Goal: Task Accomplishment & Management: Manage account settings

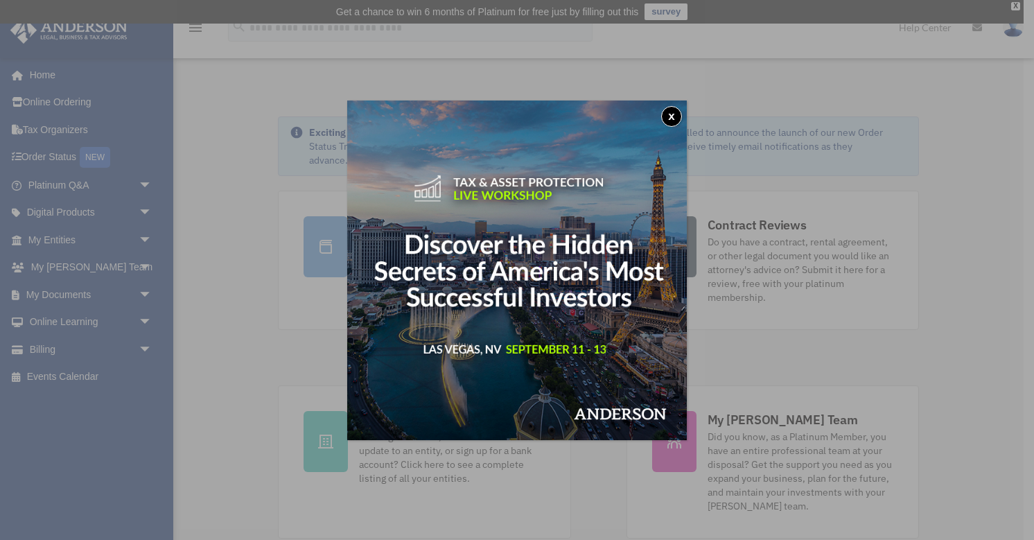
click at [673, 121] on button "x" at bounding box center [671, 116] width 21 height 21
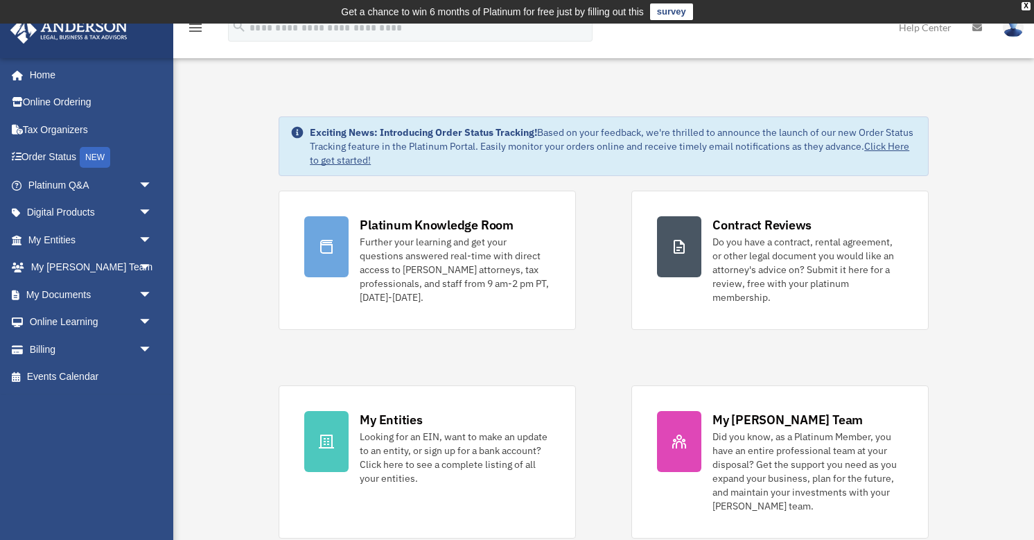
click at [1025, 10] on td "Get a chance to win 6 months of Platinum for free just by filling out this surv…" at bounding box center [517, 12] width 1034 height 24
click at [1025, 8] on div "X" at bounding box center [1025, 6] width 9 height 8
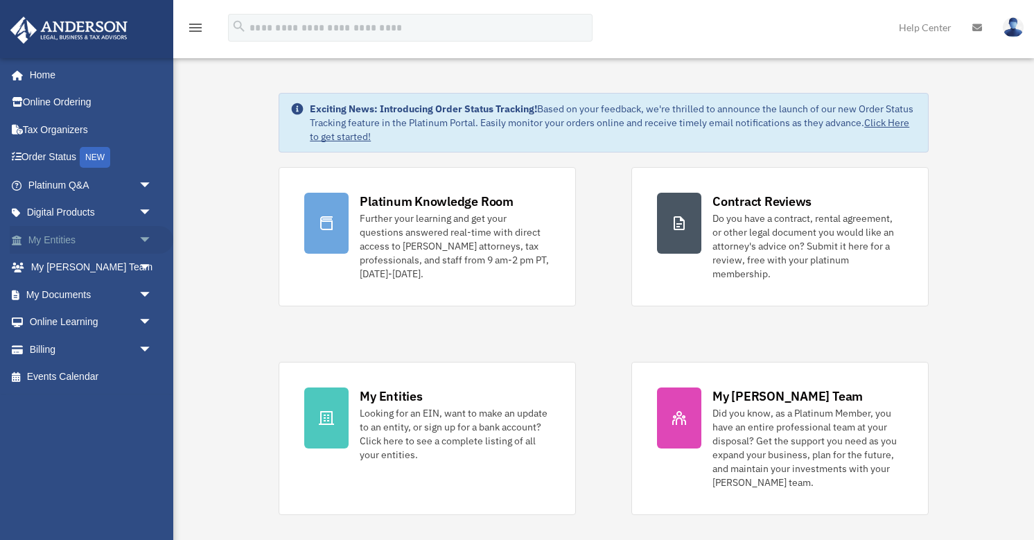
click at [64, 238] on link "My Entities arrow_drop_down" at bounding box center [92, 240] width 164 height 28
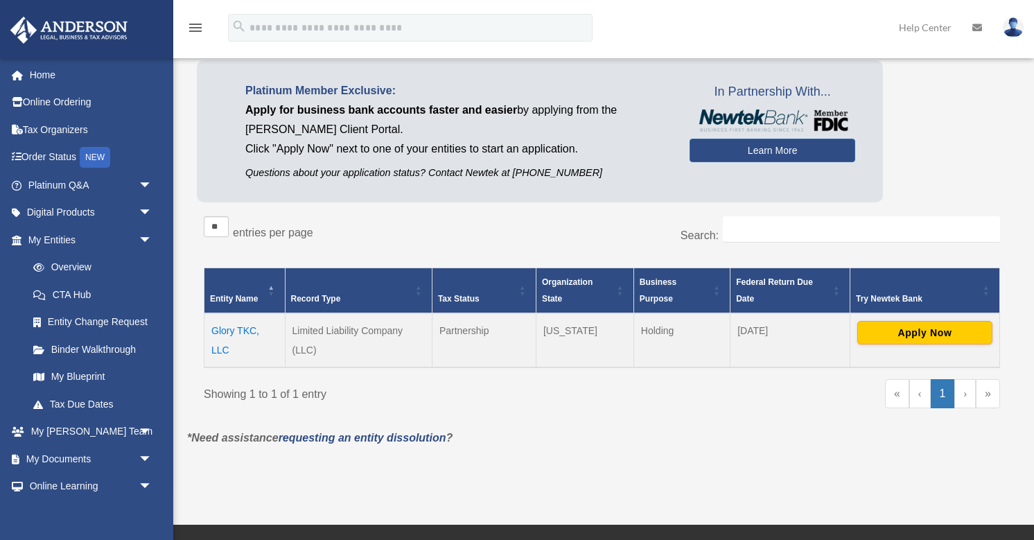
scroll to position [78, 0]
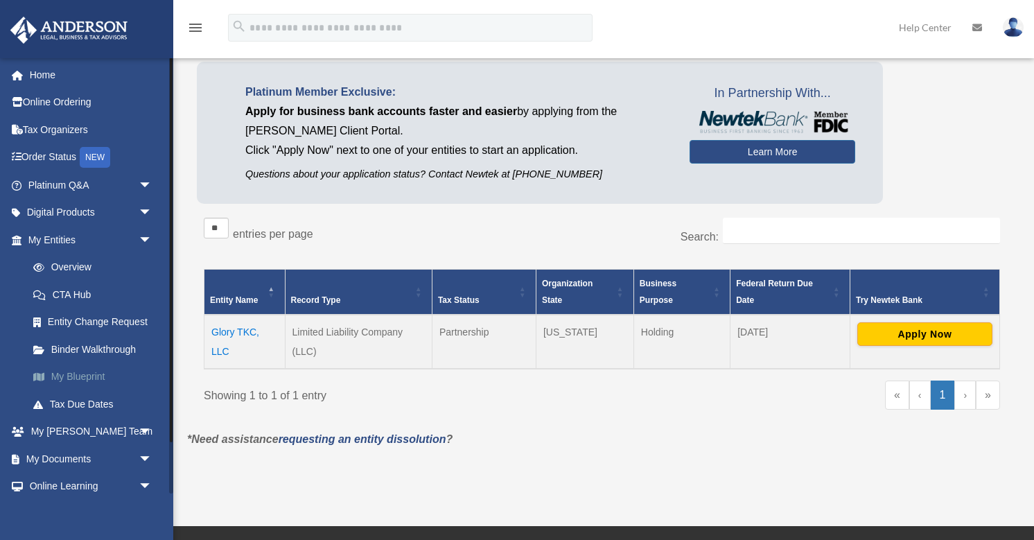
click at [101, 369] on link "My Blueprint" at bounding box center [96, 377] width 154 height 28
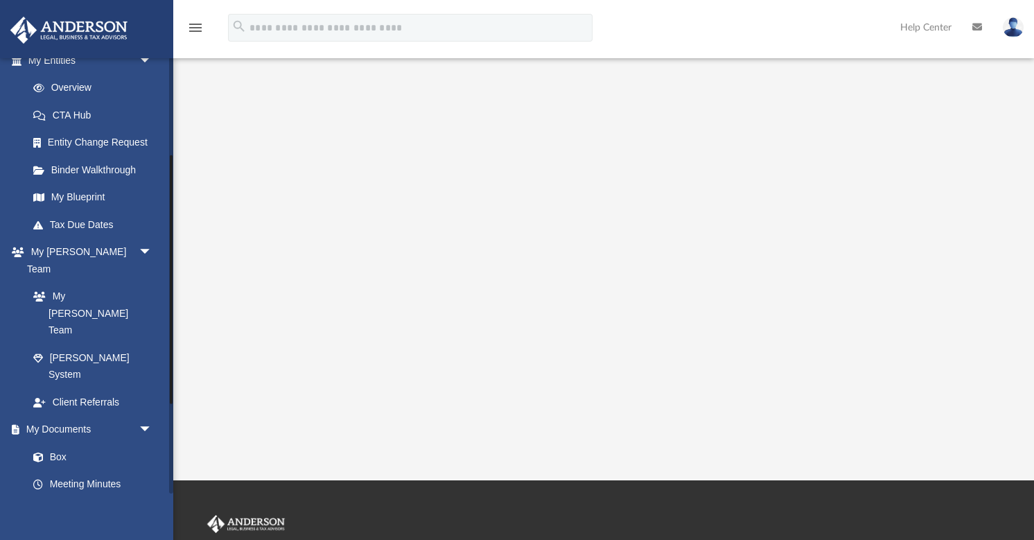
scroll to position [192, 0]
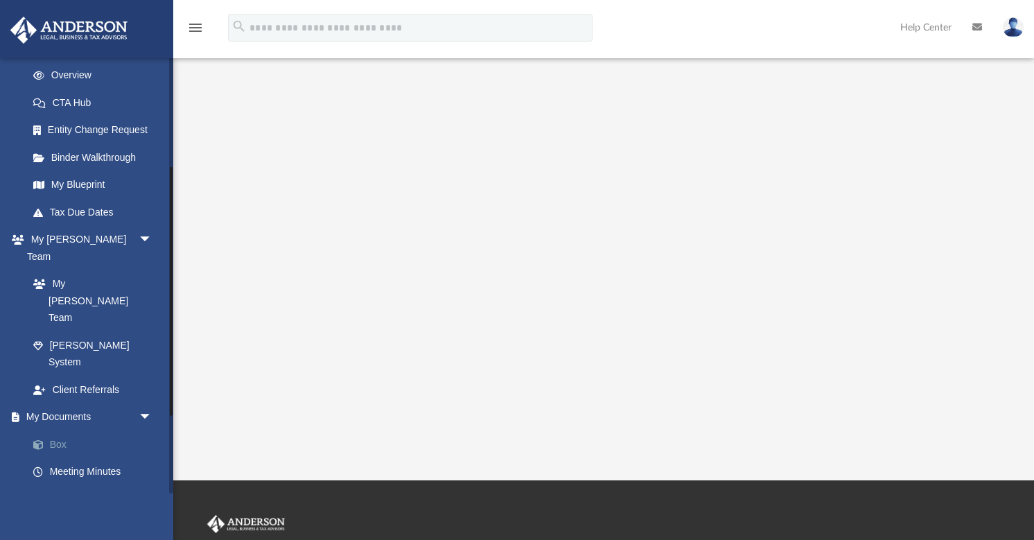
click at [73, 430] on link "Box" at bounding box center [96, 444] width 154 height 28
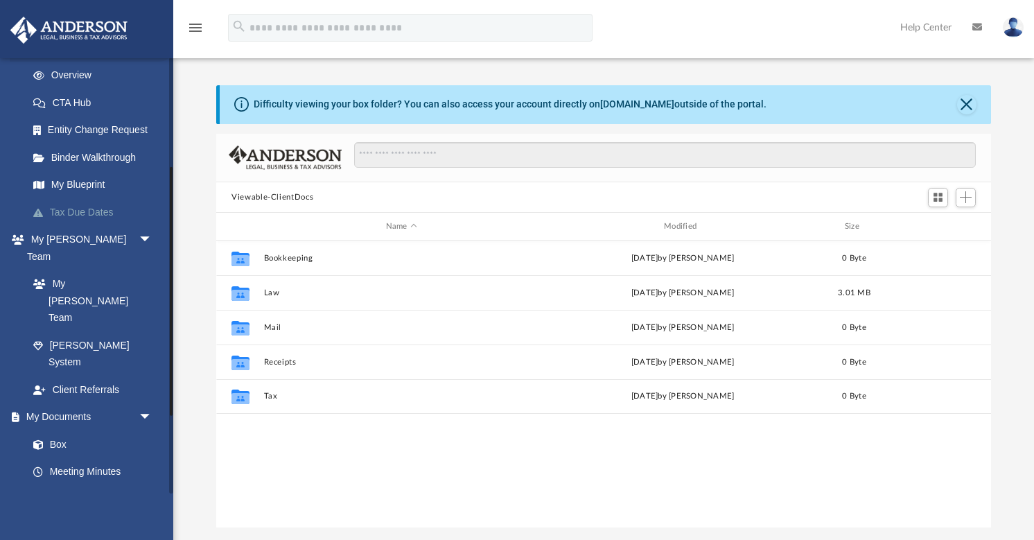
scroll to position [200, 0]
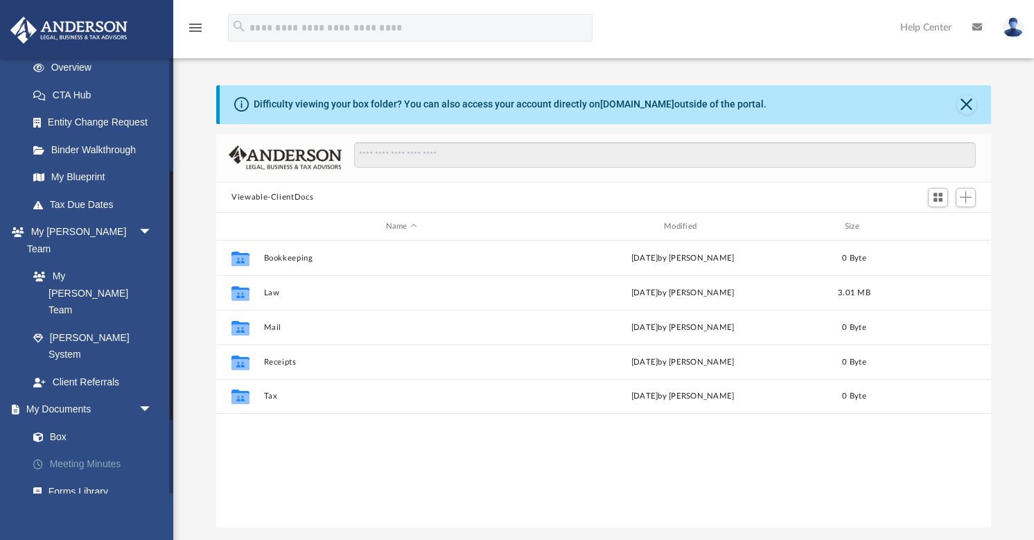
click at [118, 450] on link "Meeting Minutes" at bounding box center [96, 464] width 154 height 28
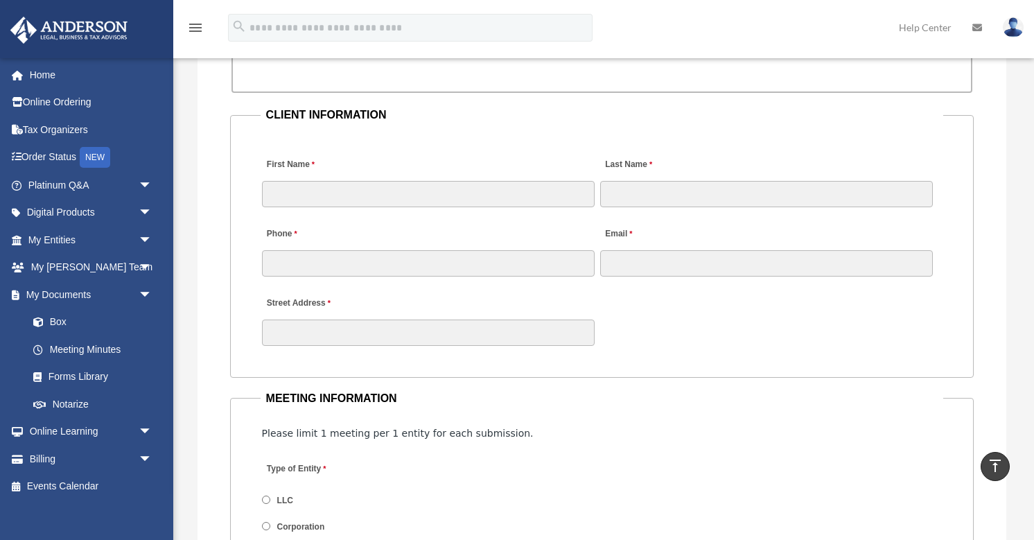
scroll to position [1344, 0]
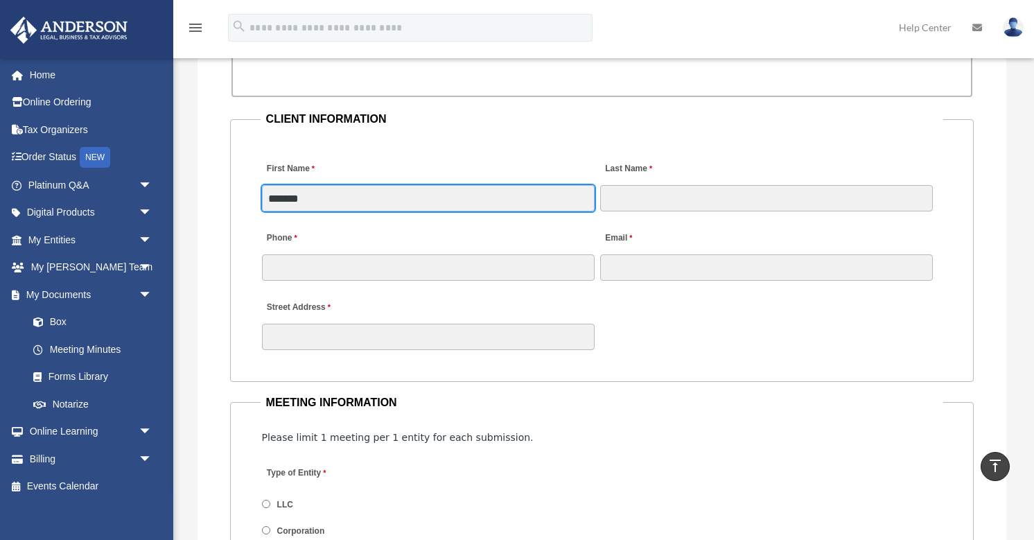
type input "*******"
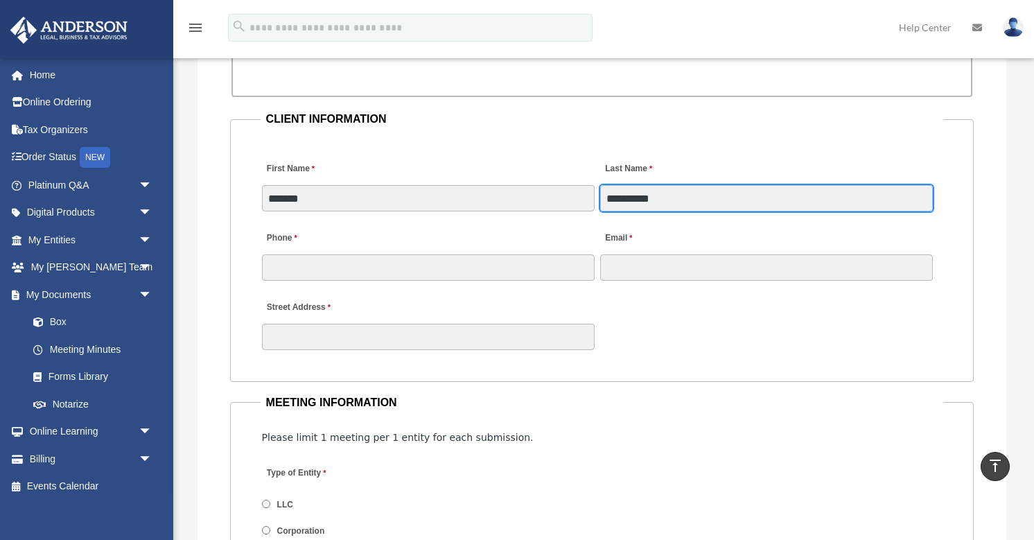
type input "**********"
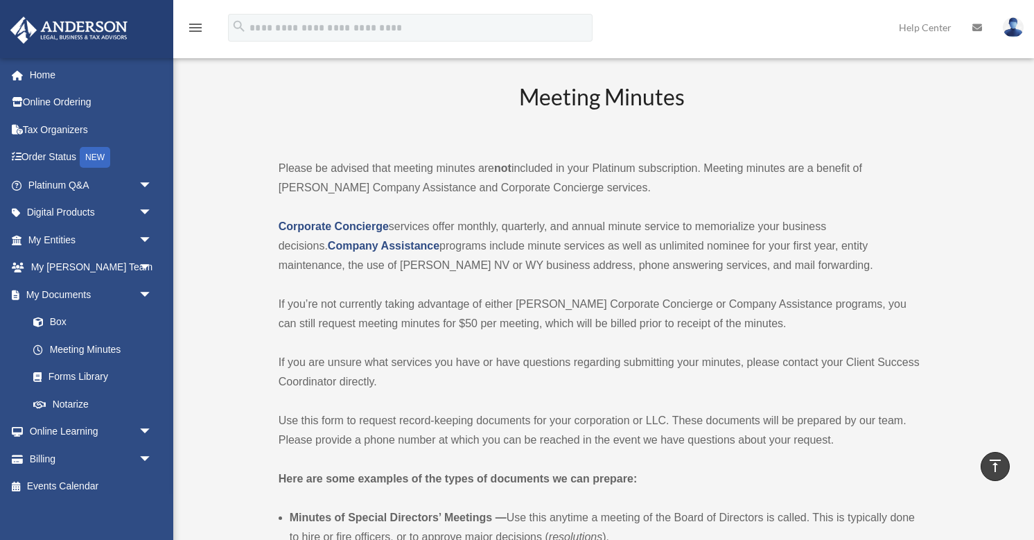
scroll to position [0, 0]
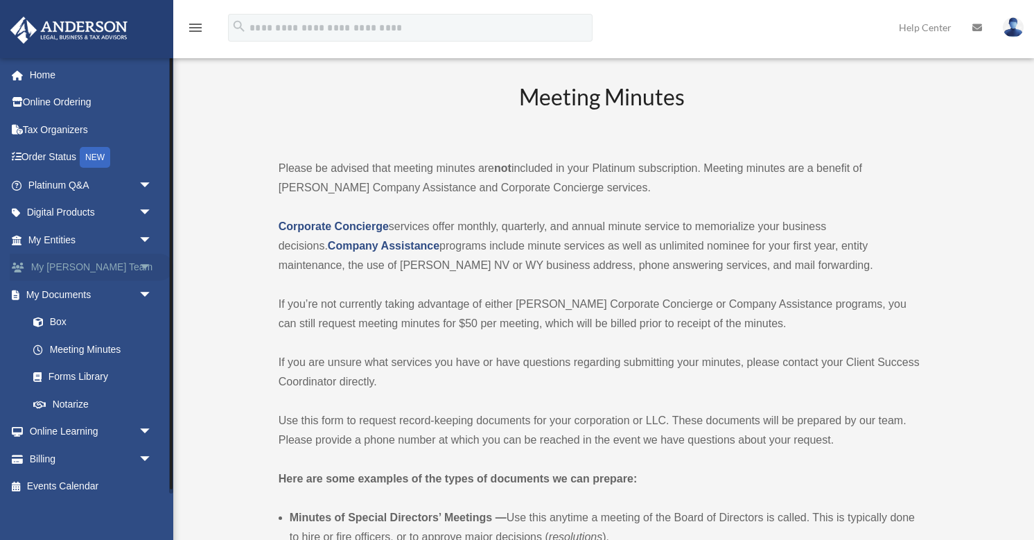
click at [147, 265] on span "arrow_drop_down" at bounding box center [153, 268] width 28 height 28
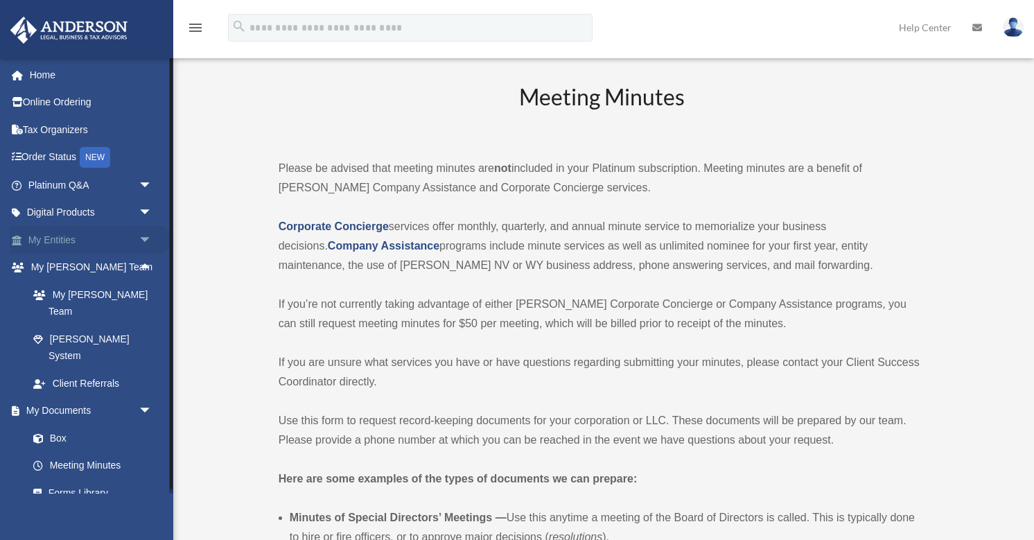
click at [144, 234] on span "arrow_drop_down" at bounding box center [153, 240] width 28 height 28
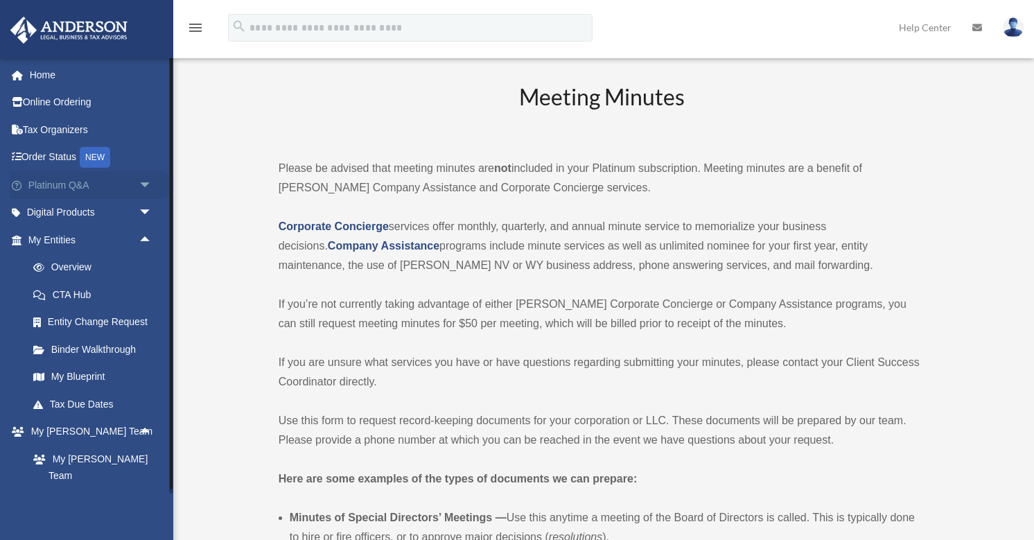
click at [148, 186] on span "arrow_drop_down" at bounding box center [153, 185] width 28 height 28
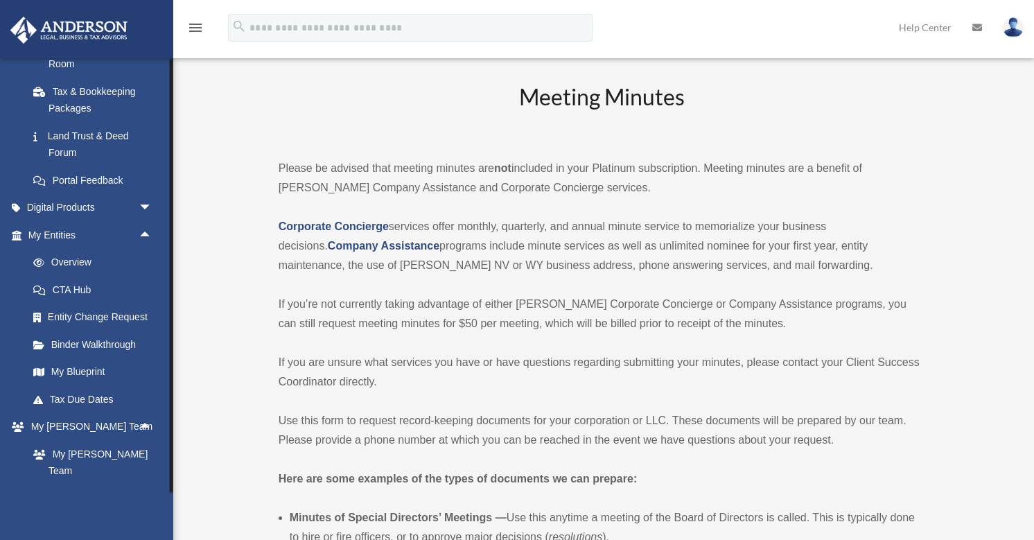
scroll to position [308, 0]
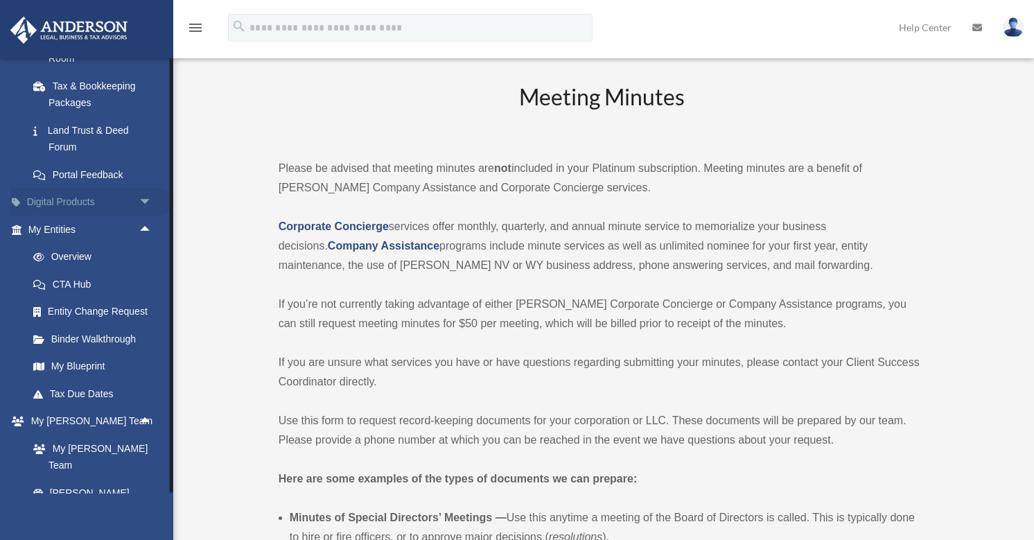
click at [141, 197] on span "arrow_drop_down" at bounding box center [153, 202] width 28 height 28
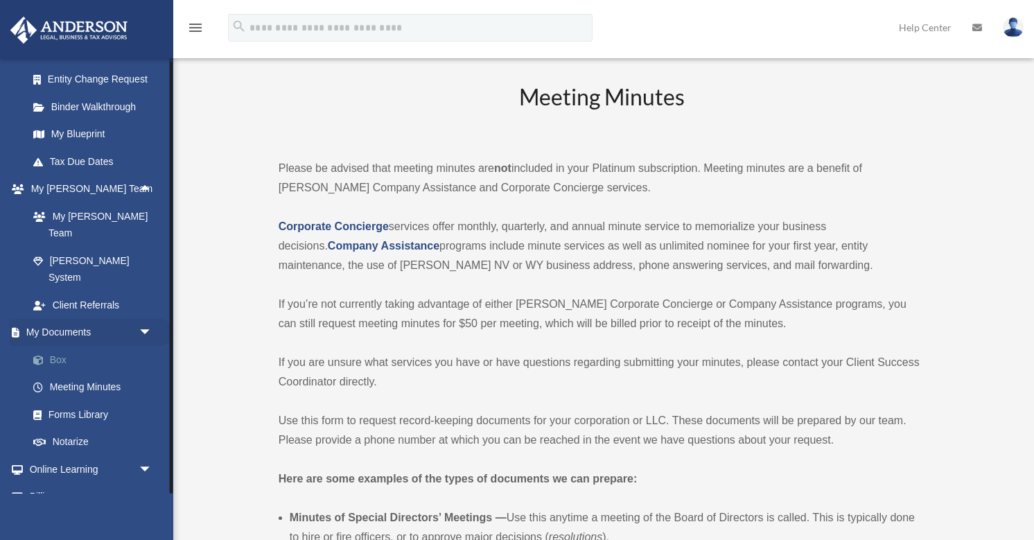
scroll to position [649, 0]
click at [93, 346] on link "Box" at bounding box center [96, 360] width 154 height 28
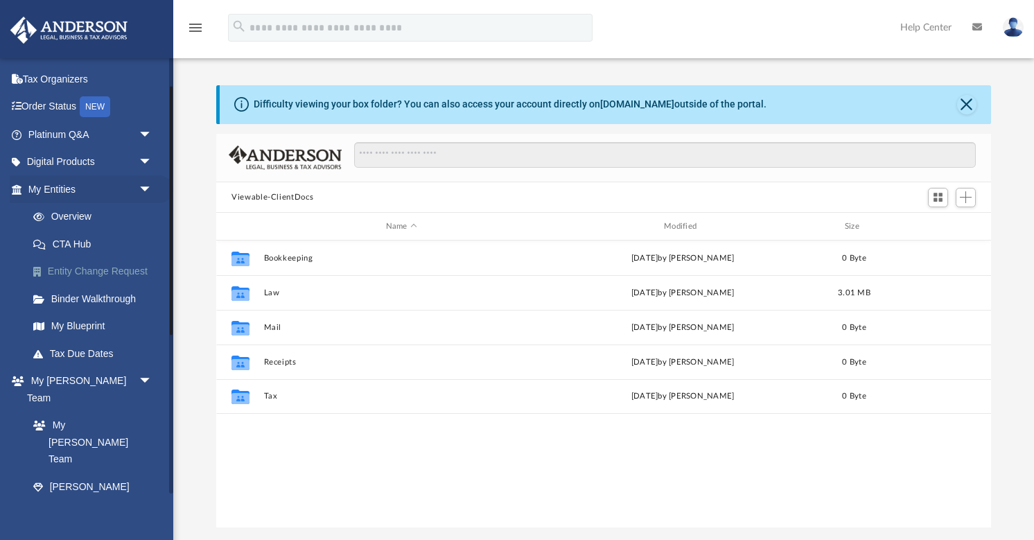
scroll to position [100, 0]
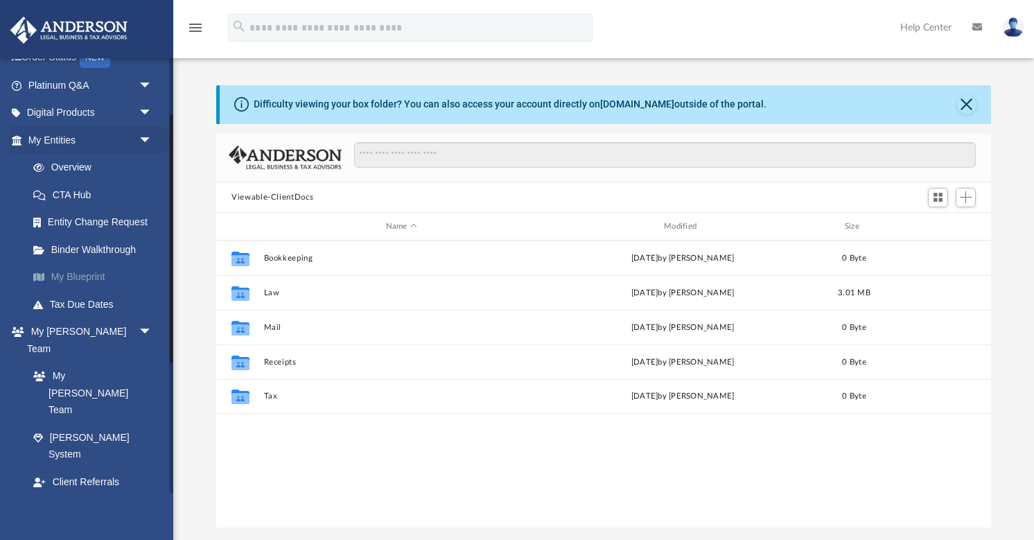
click at [83, 272] on link "My Blueprint" at bounding box center [96, 277] width 154 height 28
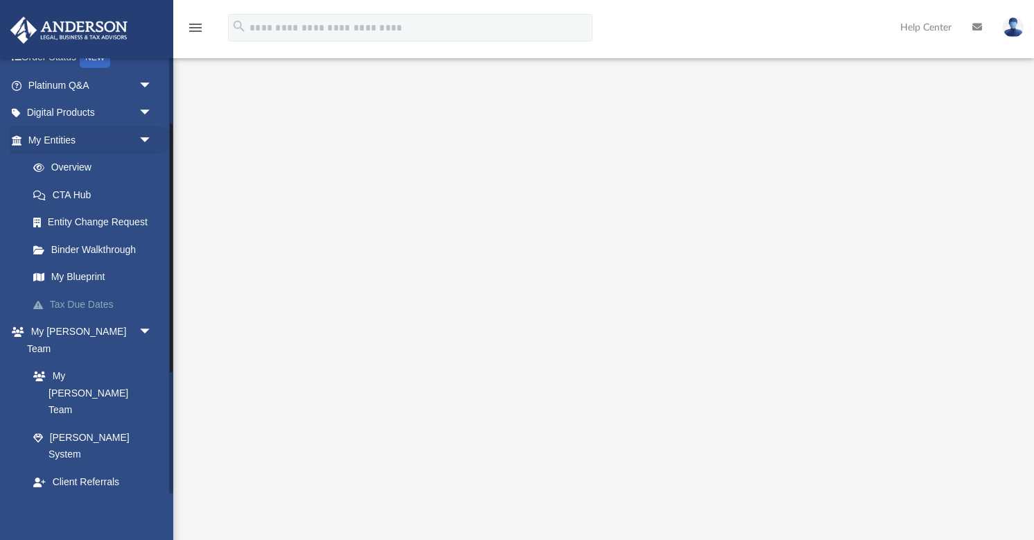
scroll to position [136, 0]
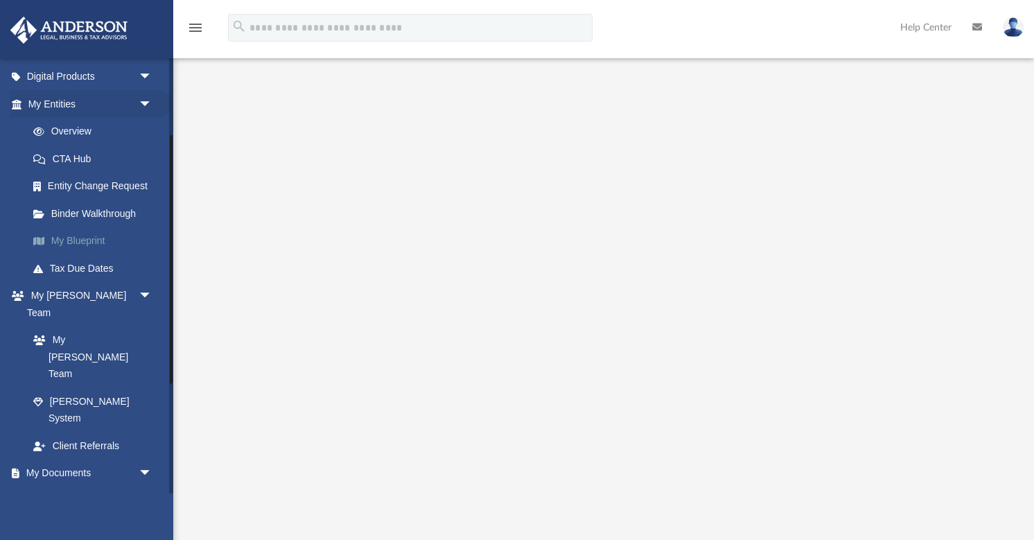
click at [76, 237] on link "My Blueprint" at bounding box center [96, 241] width 154 height 28
click at [89, 486] on link "Box" at bounding box center [96, 500] width 154 height 28
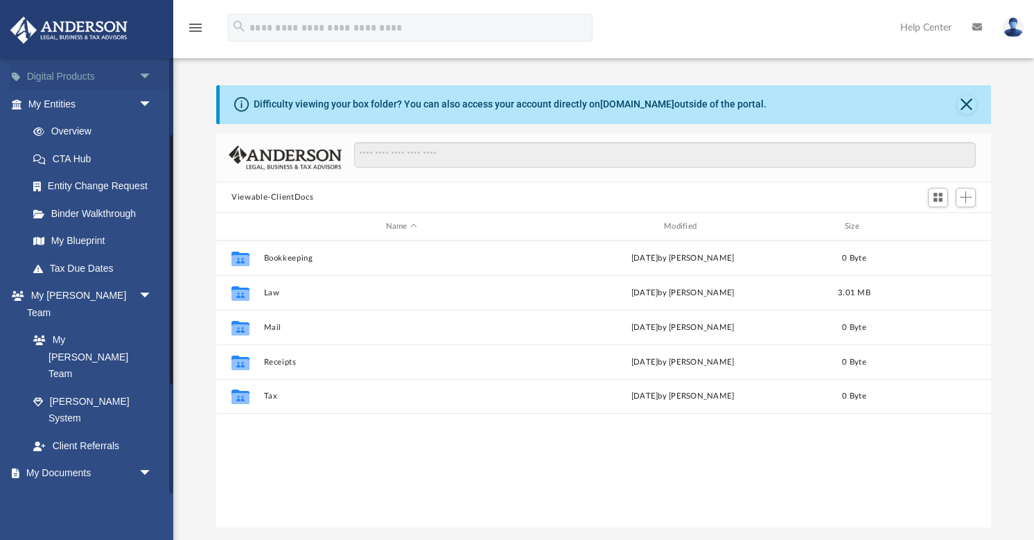
click at [141, 74] on span "arrow_drop_down" at bounding box center [153, 77] width 28 height 28
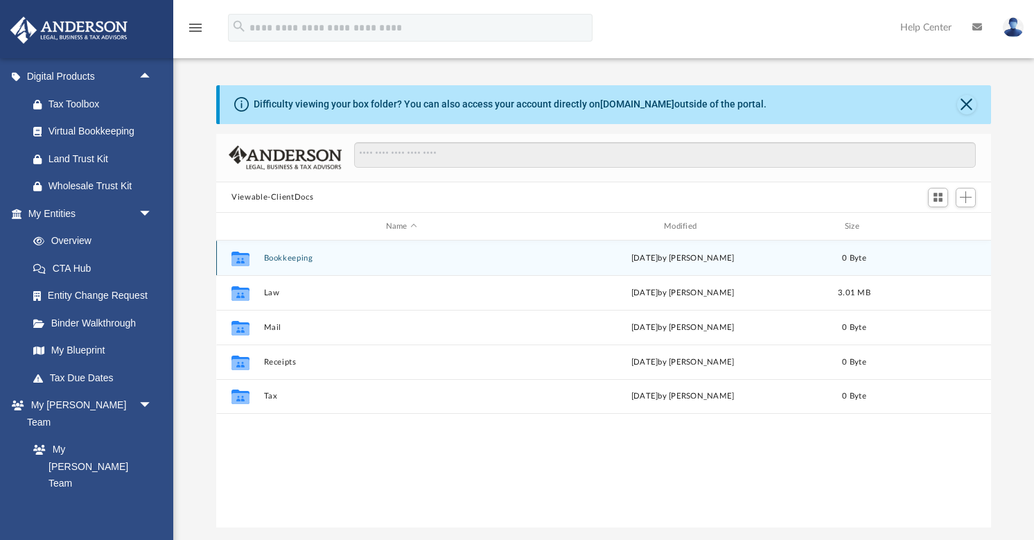
click at [312, 255] on button "Bookkeeping" at bounding box center [401, 258] width 275 height 9
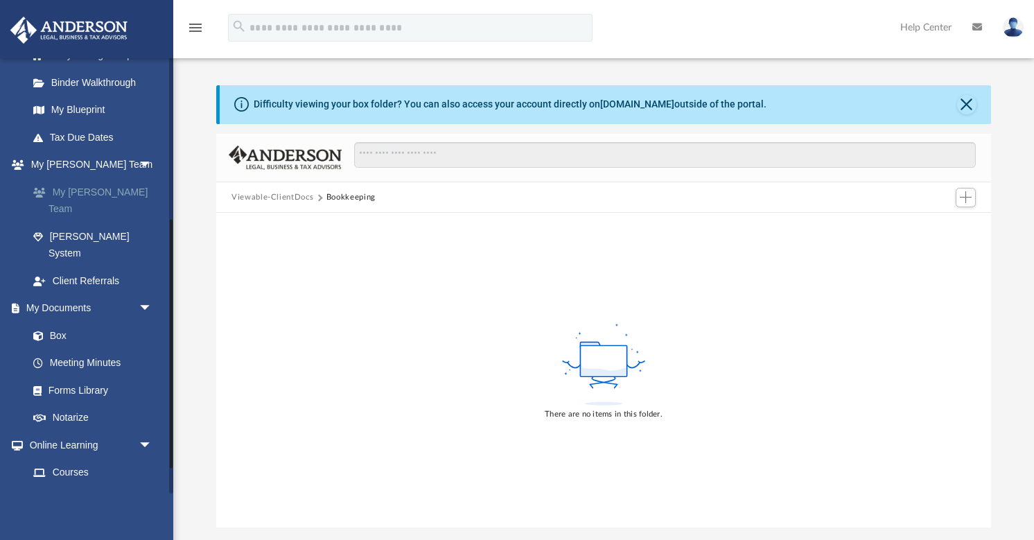
scroll to position [378, 0]
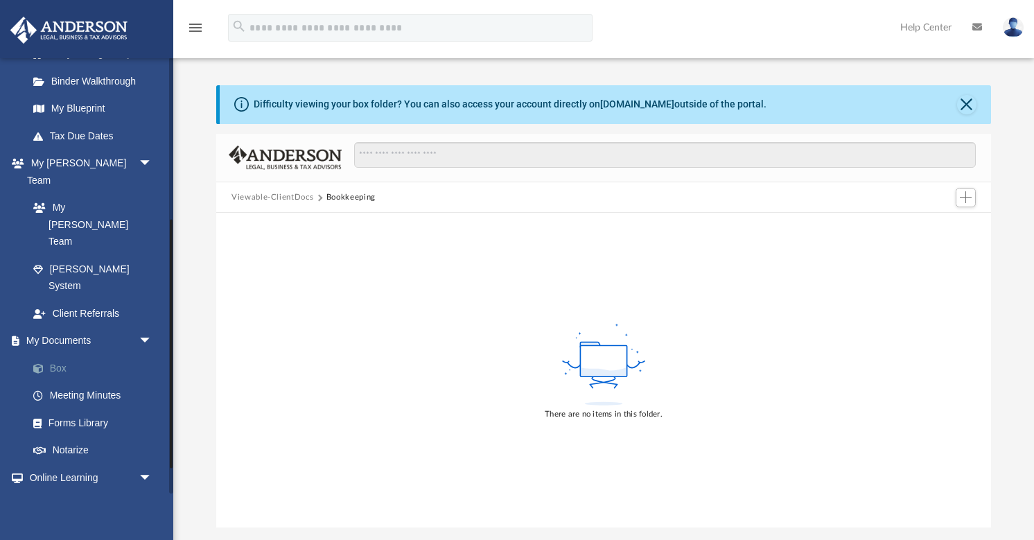
click at [78, 354] on link "Box" at bounding box center [96, 368] width 154 height 28
click at [58, 354] on link "Box" at bounding box center [96, 368] width 154 height 28
click at [284, 197] on button "Viewable-ClientDocs" at bounding box center [272, 197] width 82 height 12
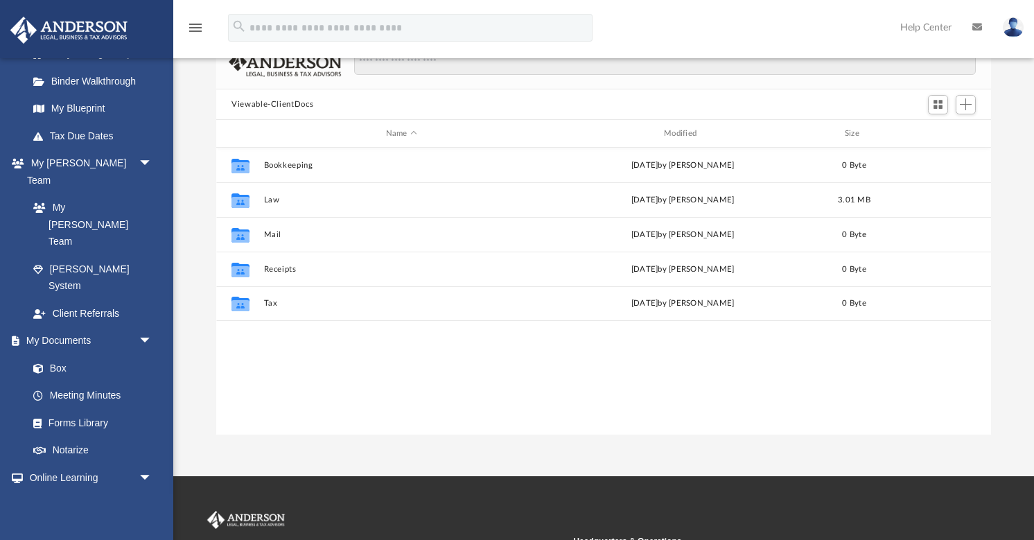
scroll to position [77, 0]
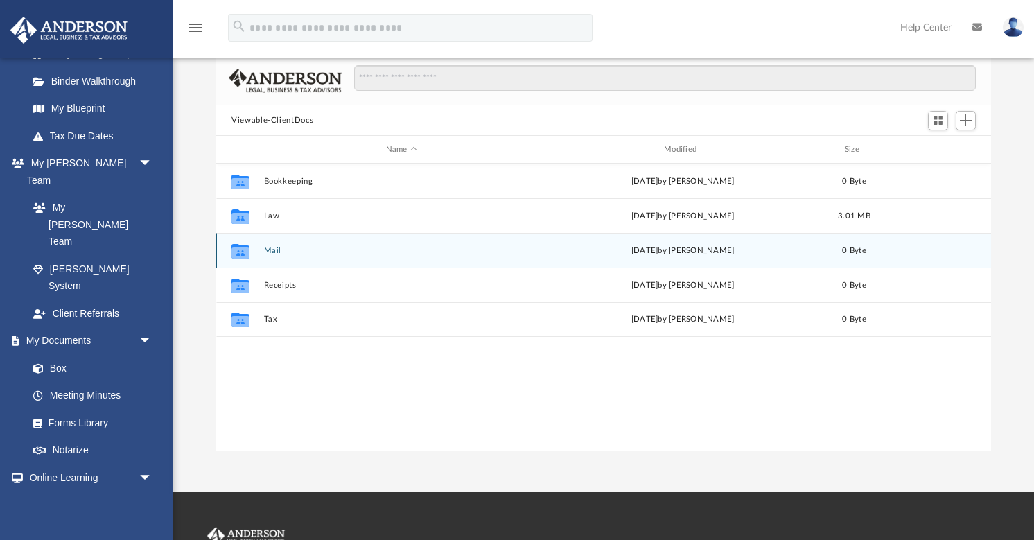
click at [317, 253] on button "Mail" at bounding box center [401, 250] width 275 height 9
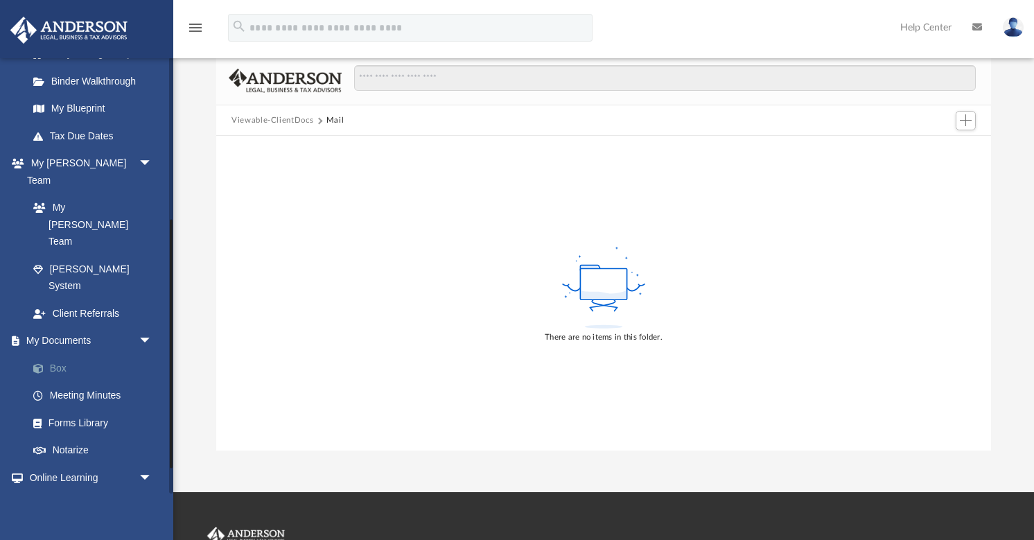
click at [78, 354] on link "Box" at bounding box center [96, 368] width 154 height 28
click at [55, 354] on link "Box" at bounding box center [96, 368] width 154 height 28
click at [292, 117] on button "Viewable-ClientDocs" at bounding box center [272, 120] width 82 height 12
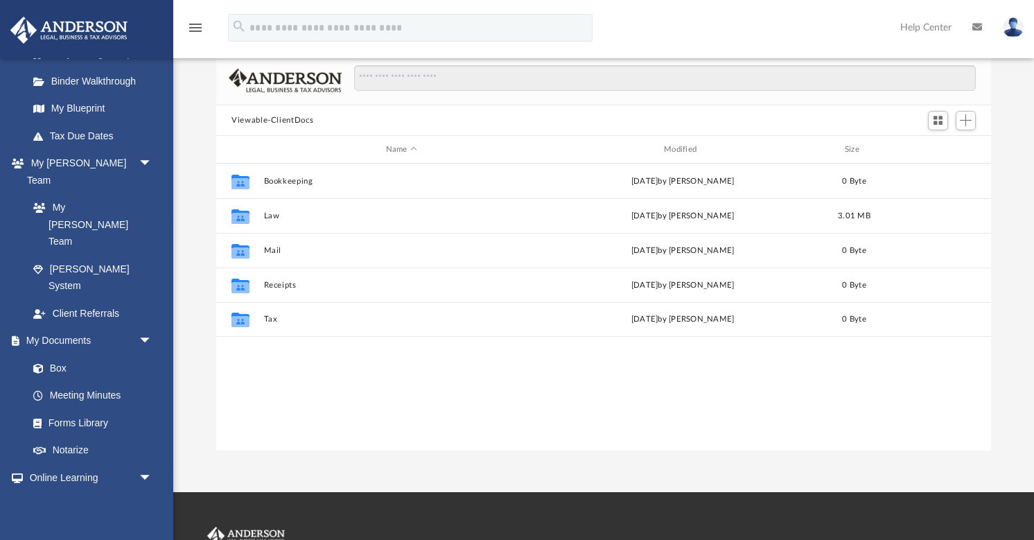
scroll to position [315, 775]
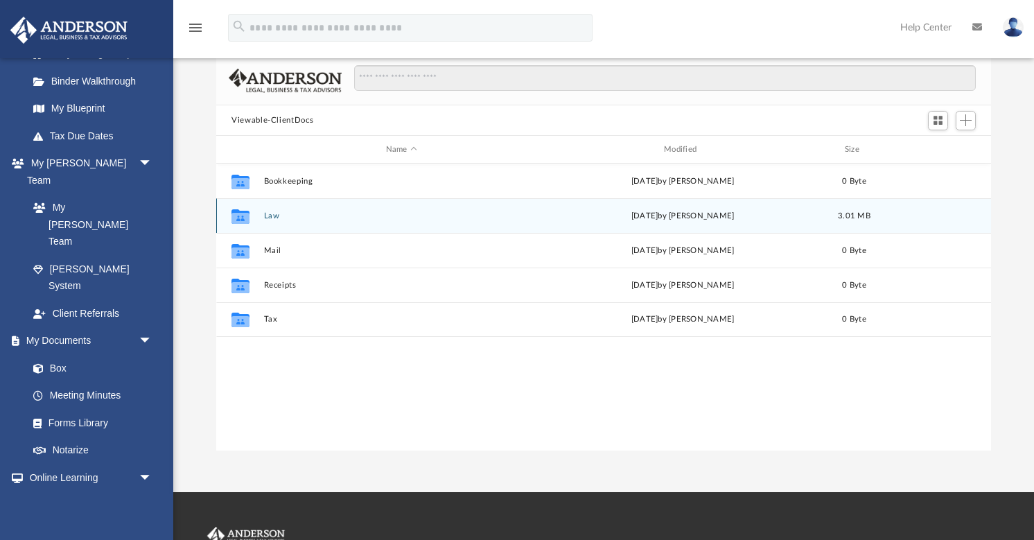
click at [293, 218] on button "Law" at bounding box center [401, 215] width 275 height 9
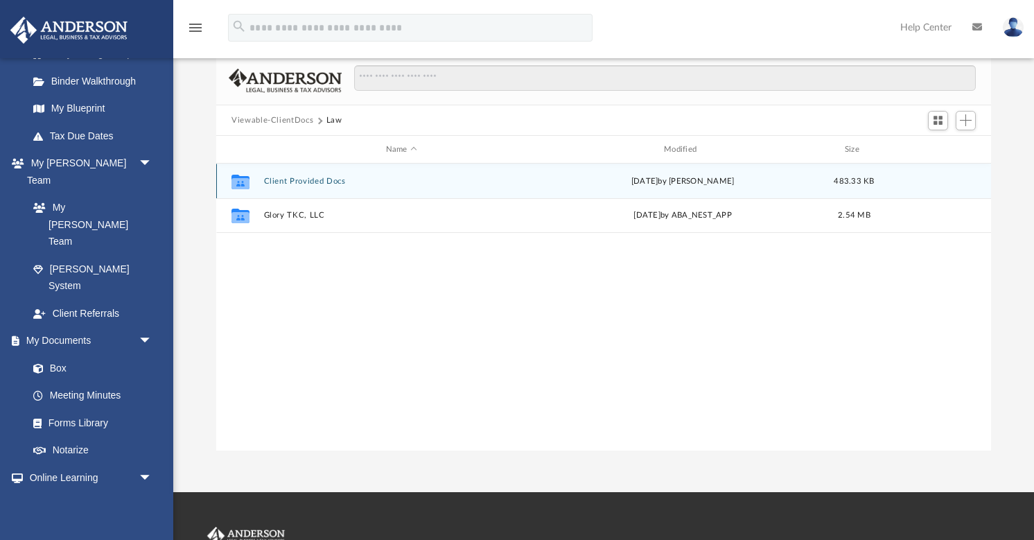
click at [312, 184] on button "Client Provided Docs" at bounding box center [401, 181] width 275 height 9
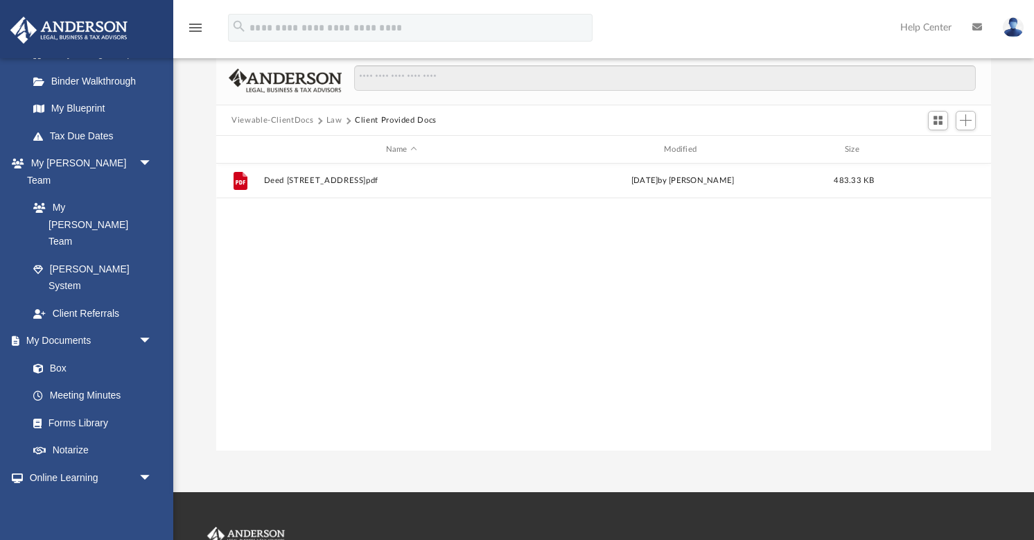
click at [252, 115] on button "Viewable-ClientDocs" at bounding box center [272, 120] width 82 height 12
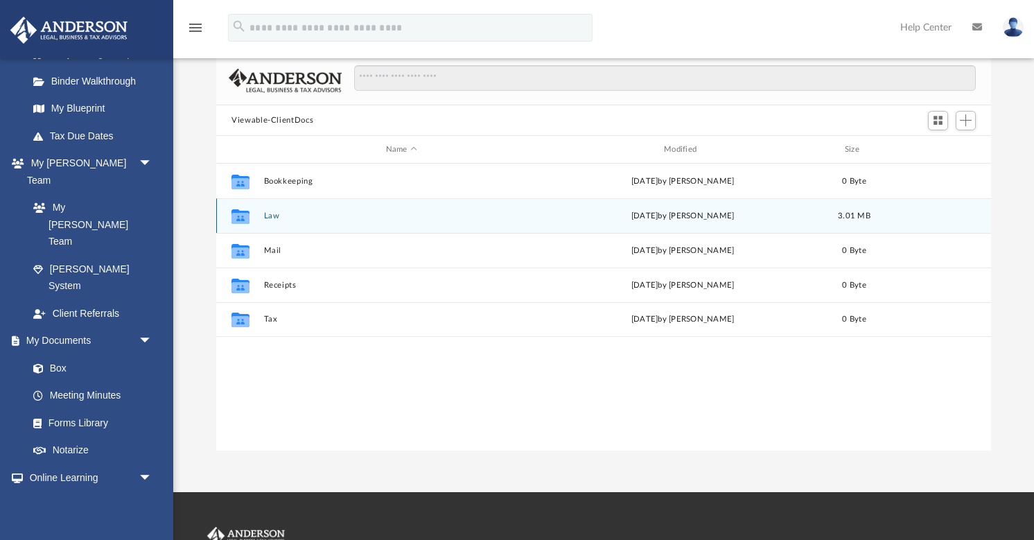
click at [264, 225] on div "Collaborated Folder Law Fri Feb 7 2025 by Nathan Garmon 3.01 MB" at bounding box center [603, 215] width 775 height 35
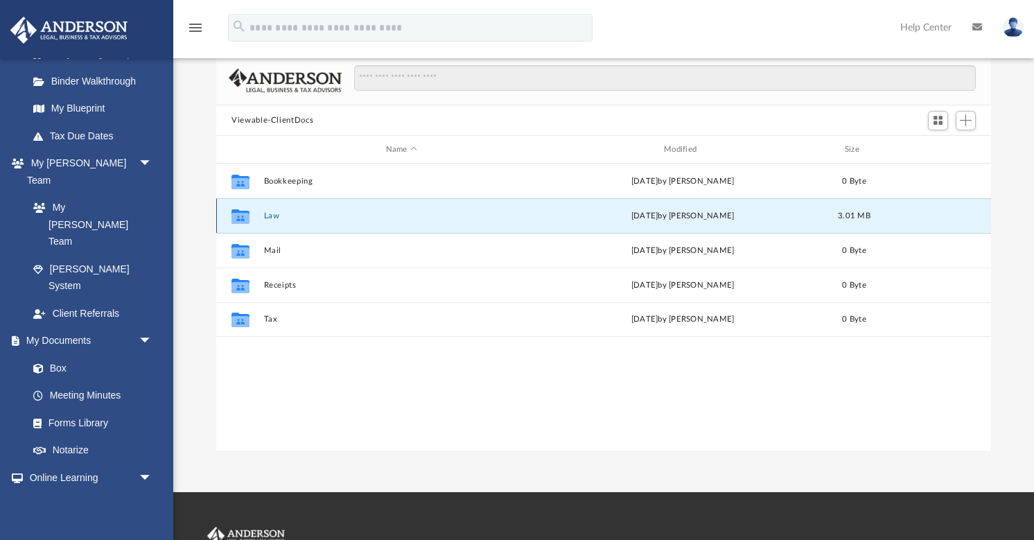
click at [264, 225] on div "Collaborated Folder Law Fri Feb 7 2025 by Nathan Garmon 3.01 MB" at bounding box center [603, 215] width 775 height 35
click at [291, 213] on button "Law" at bounding box center [401, 215] width 275 height 9
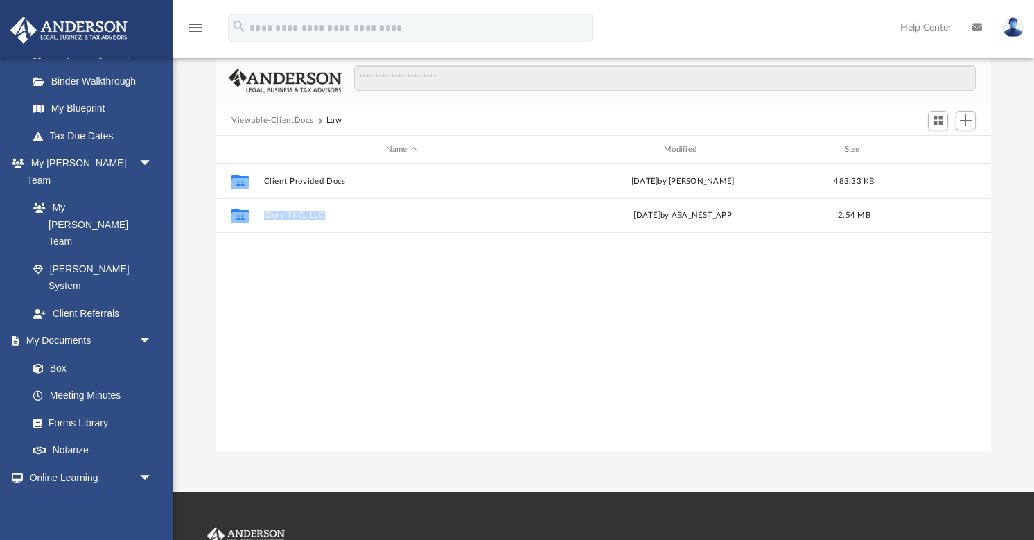
click at [301, 310] on div "Collaborated Folder Client Provided Docs Fri Feb 7 2025 by Nathan Garmon 483.33…" at bounding box center [603, 308] width 775 height 288
click at [62, 354] on link "Box" at bounding box center [96, 368] width 154 height 28
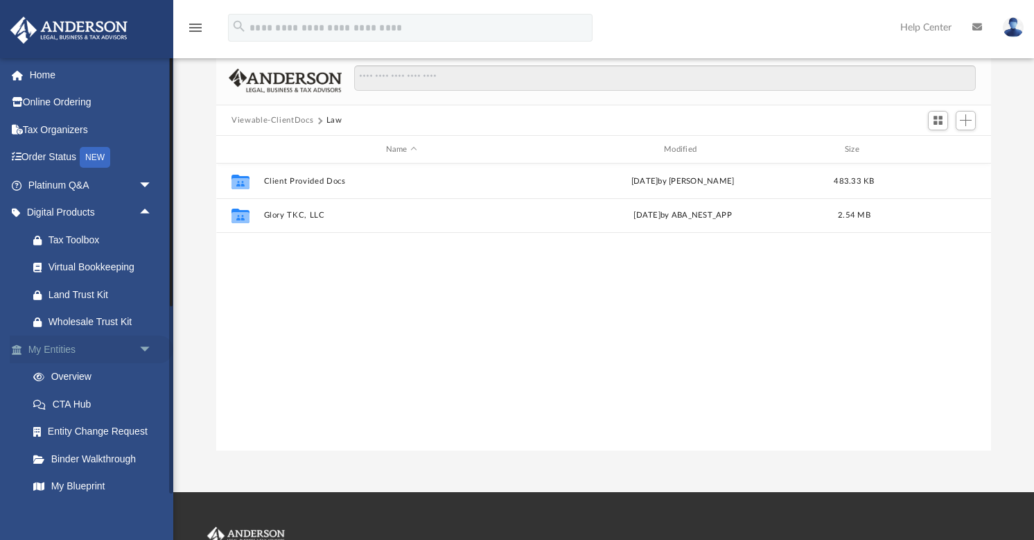
scroll to position [0, 0]
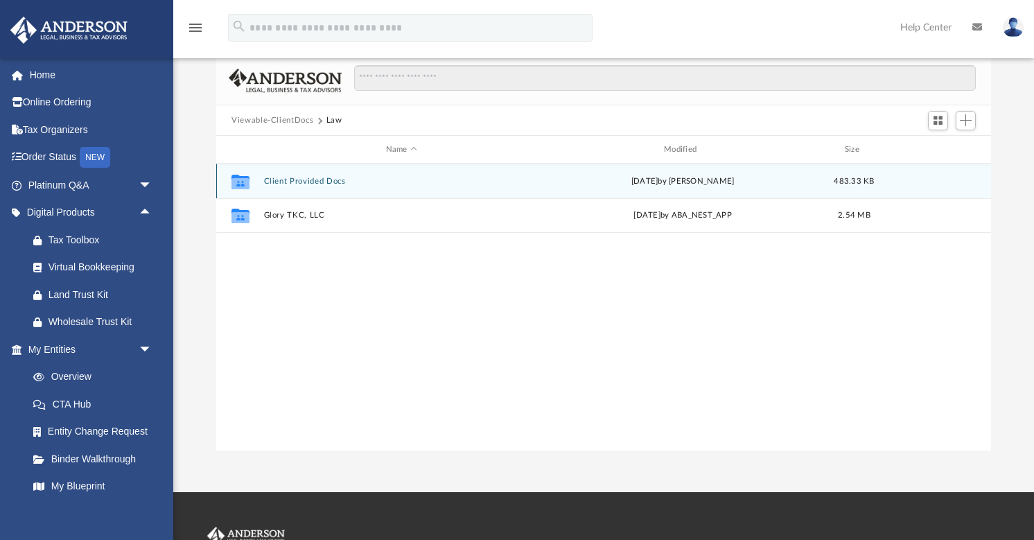
click at [284, 185] on button "Client Provided Docs" at bounding box center [401, 181] width 275 height 9
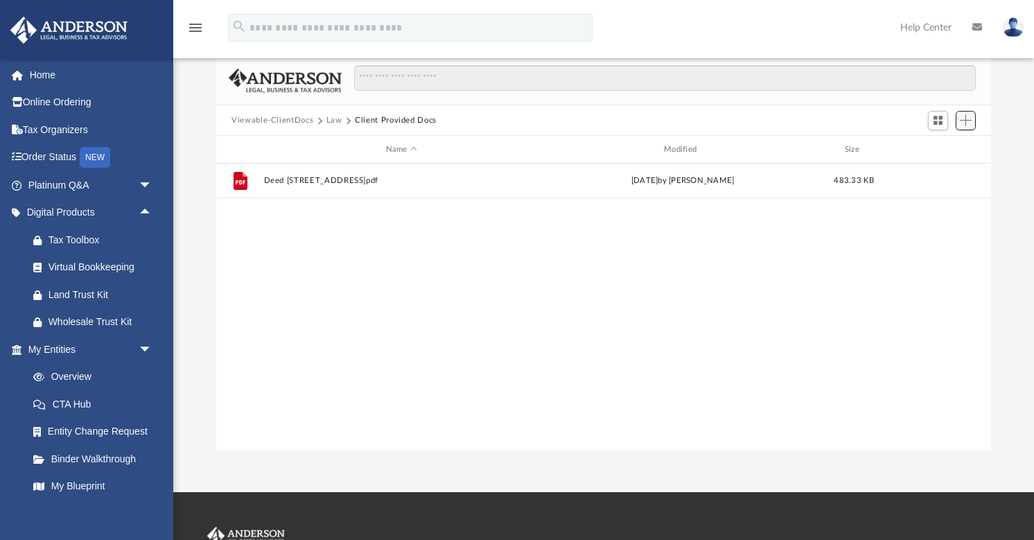
click at [969, 120] on span "Add" at bounding box center [966, 120] width 12 height 12
click at [942, 146] on li "Upload" at bounding box center [946, 148] width 44 height 15
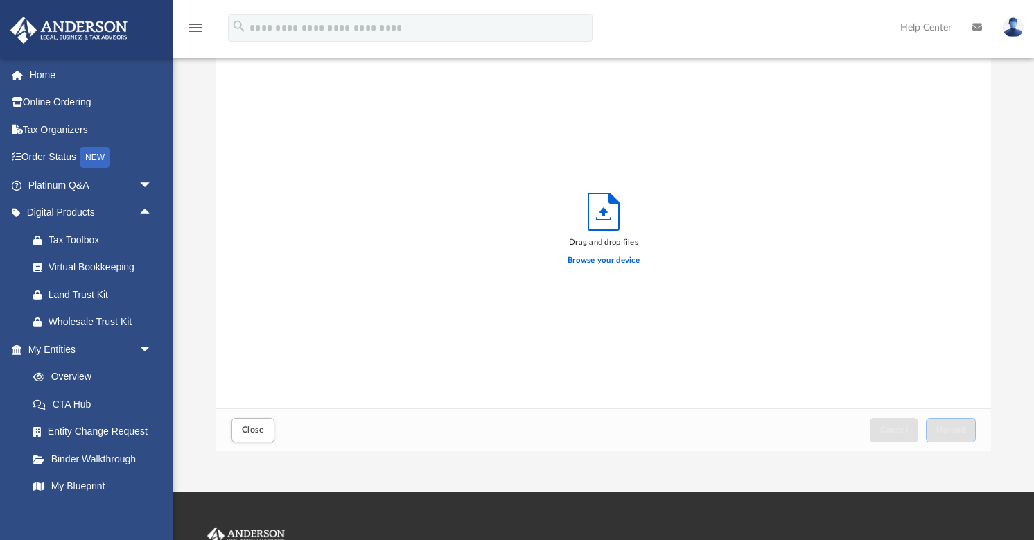
scroll to position [351, 775]
click at [596, 260] on label "Browse your device" at bounding box center [603, 260] width 72 height 12
click at [0, 0] on input "Browse your device" at bounding box center [0, 0] width 0 height 0
click at [245, 434] on span "Close" at bounding box center [253, 429] width 22 height 8
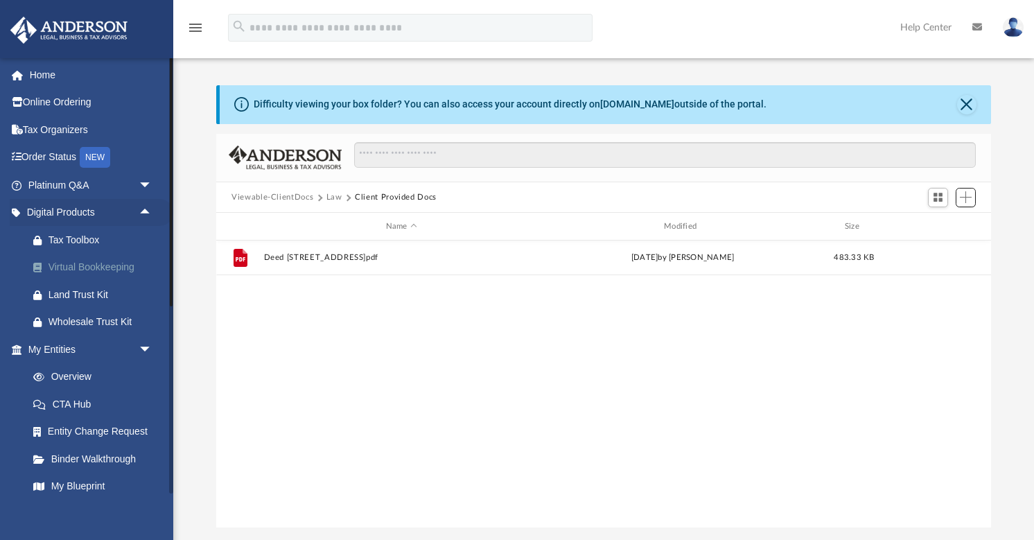
scroll to position [0, 0]
click at [146, 184] on span "arrow_drop_down" at bounding box center [153, 185] width 28 height 28
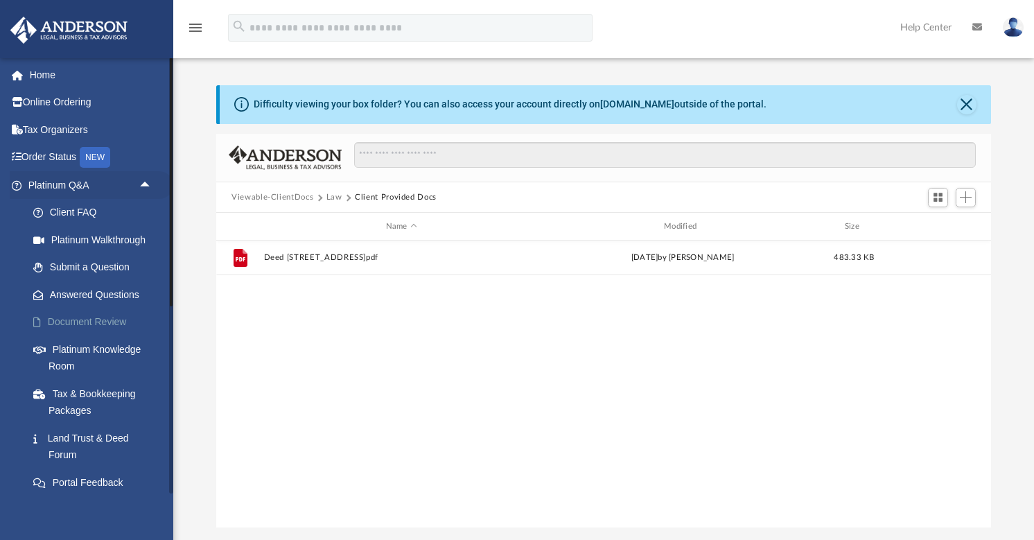
click at [104, 319] on link "Document Review" at bounding box center [96, 322] width 154 height 28
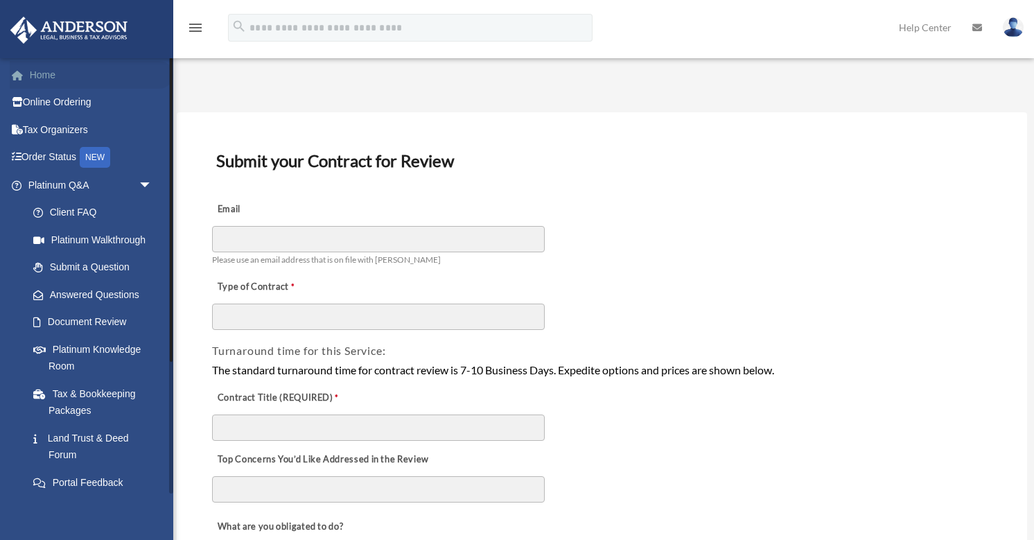
click at [49, 71] on link "Home" at bounding box center [92, 75] width 164 height 28
